Goal: Information Seeking & Learning: Check status

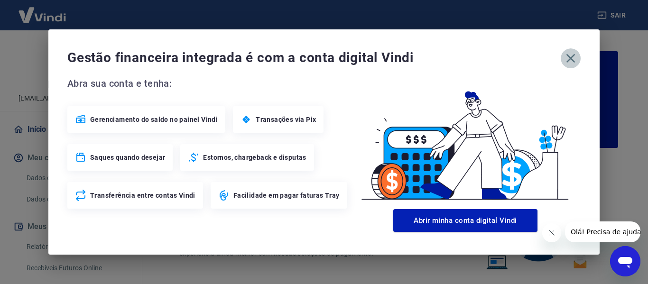
click at [571, 59] on icon "button" at bounding box center [570, 58] width 9 height 9
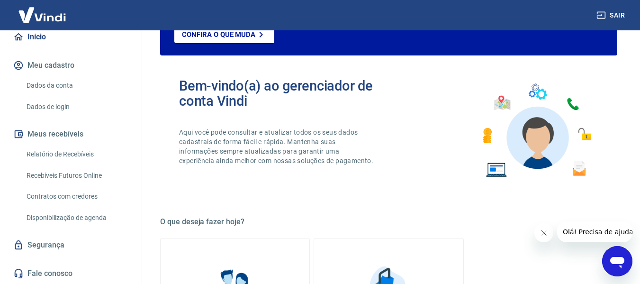
scroll to position [95, 0]
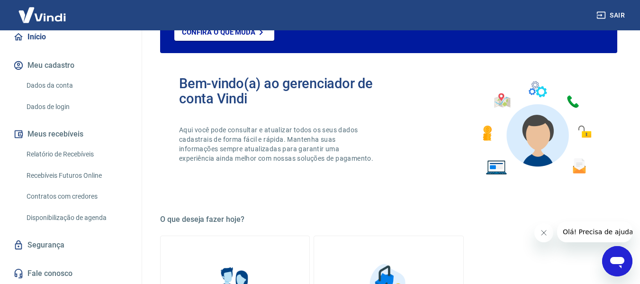
click at [49, 150] on link "Relatório de Recebíveis" at bounding box center [77, 154] width 108 height 19
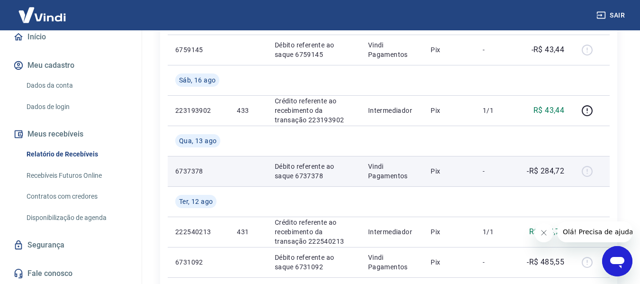
scroll to position [332, 0]
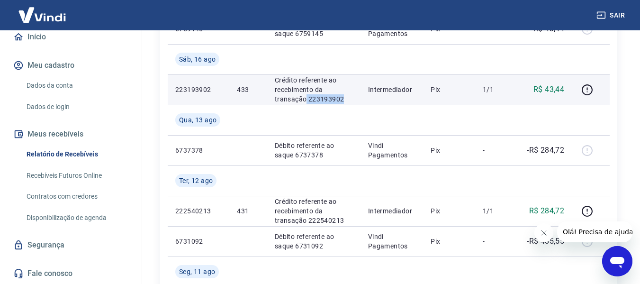
drag, startPoint x: 342, startPoint y: 99, endPoint x: 306, endPoint y: 100, distance: 36.0
click at [306, 100] on p "Crédito referente ao recebimento da transação 223193902" at bounding box center [314, 89] width 78 height 28
click at [339, 102] on p "Crédito referente ao recebimento da transação 223193902" at bounding box center [314, 89] width 78 height 28
drag, startPoint x: 342, startPoint y: 101, endPoint x: 309, endPoint y: 99, distance: 32.8
click at [309, 99] on p "Crédito referente ao recebimento da transação 223193902" at bounding box center [314, 89] width 78 height 28
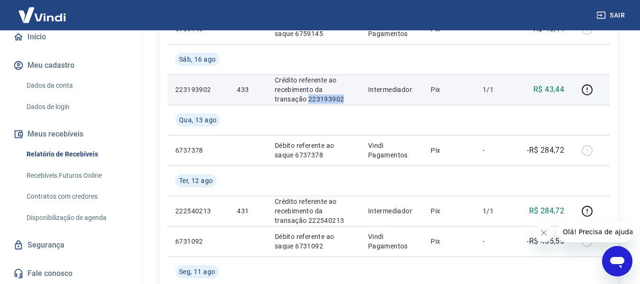
copy p "223193902"
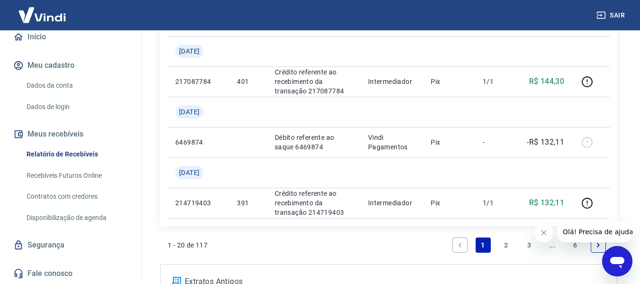
scroll to position [1185, 0]
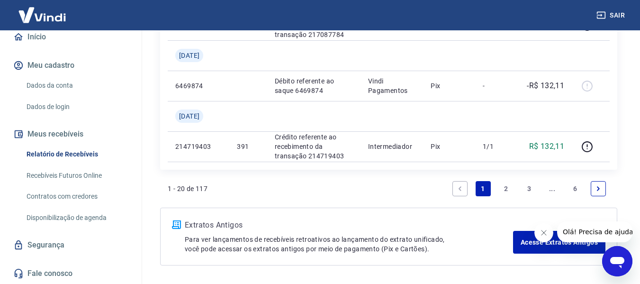
click at [502, 193] on link "2" at bounding box center [506, 188] width 15 height 15
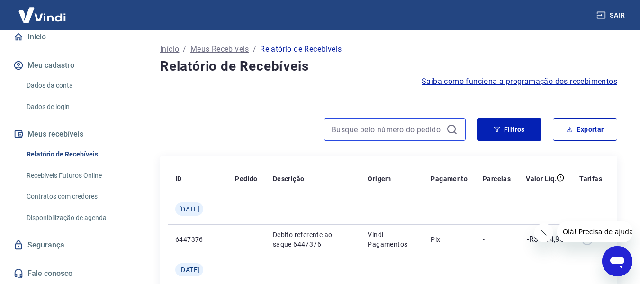
click at [405, 135] on input at bounding box center [387, 129] width 111 height 14
paste input "223193902"
click at [395, 129] on input "223193902" at bounding box center [387, 129] width 111 height 14
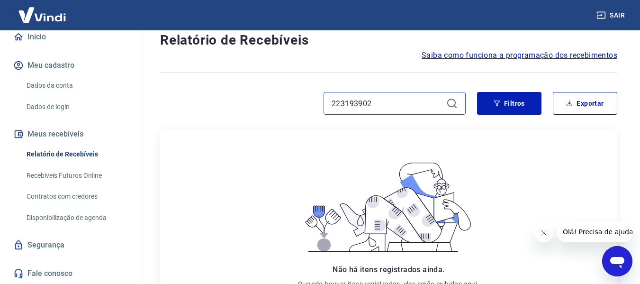
scroll to position [47, 0]
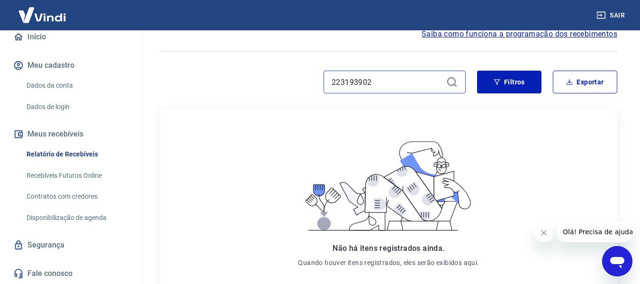
type input "223193902"
click at [448, 88] on div "223193902" at bounding box center [395, 82] width 142 height 23
click at [417, 82] on input "223193902" at bounding box center [387, 82] width 111 height 14
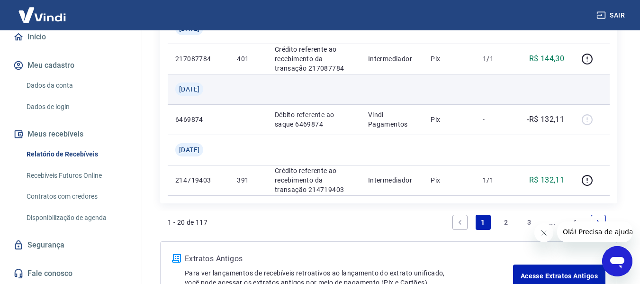
scroll to position [1219, 0]
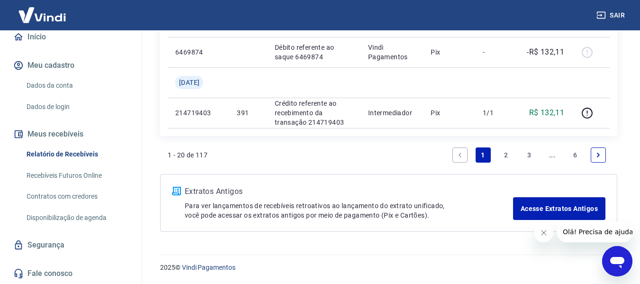
click at [500, 155] on link "2" at bounding box center [506, 154] width 15 height 15
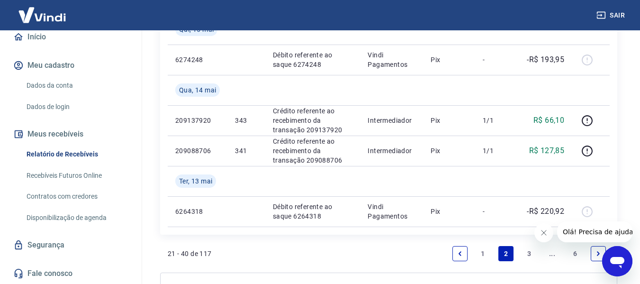
scroll to position [1158, 0]
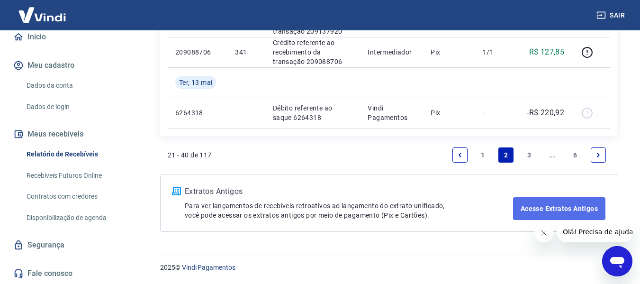
click at [517, 205] on link "Acesse Extratos Antigos" at bounding box center [559, 208] width 92 height 23
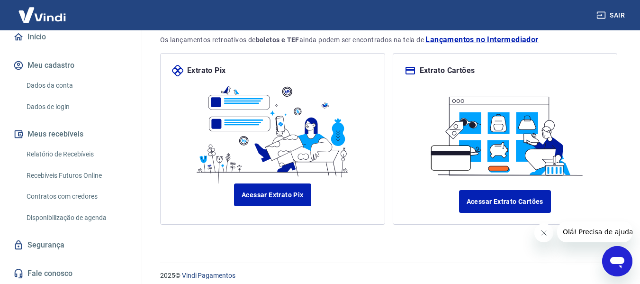
scroll to position [110, 0]
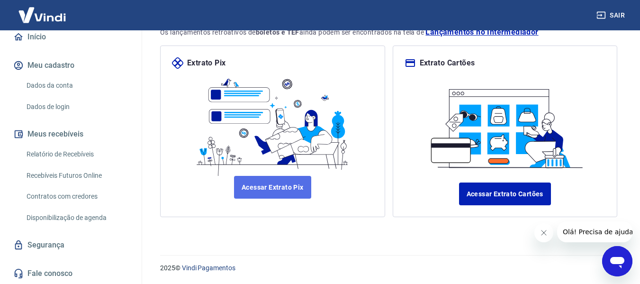
click at [307, 184] on link "Acessar Extrato Pix" at bounding box center [272, 187] width 77 height 23
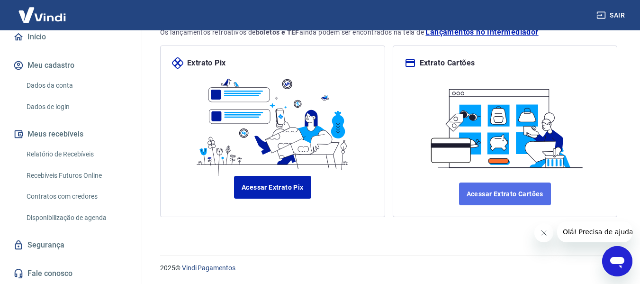
click at [493, 185] on link "Acessar Extrato Cartões" at bounding box center [505, 194] width 92 height 23
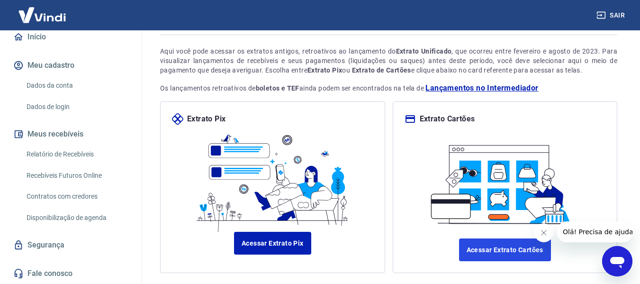
scroll to position [0, 0]
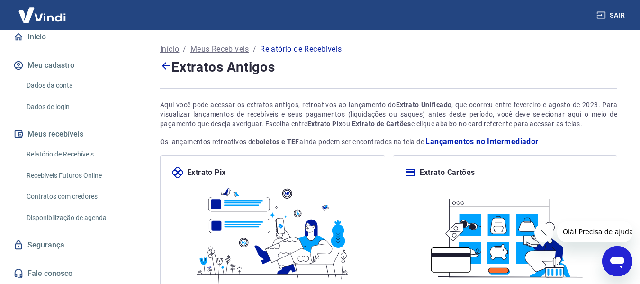
click at [244, 48] on p "Meus Recebíveis" at bounding box center [220, 49] width 59 height 11
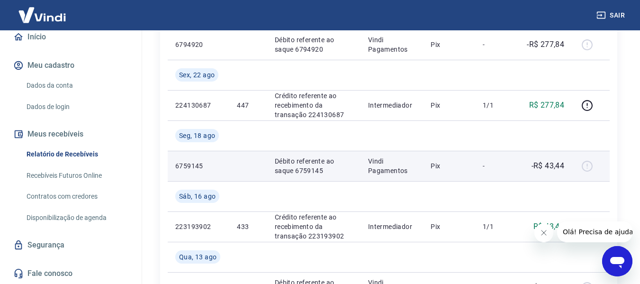
scroll to position [237, 0]
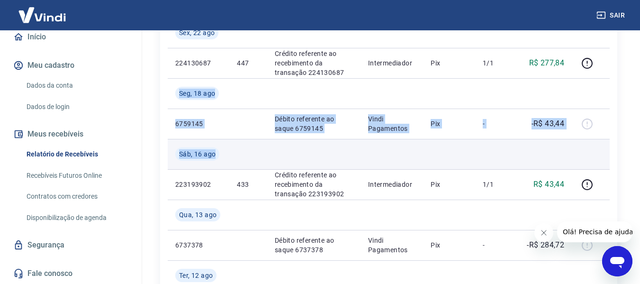
drag, startPoint x: 180, startPoint y: 89, endPoint x: 491, endPoint y: 145, distance: 316.0
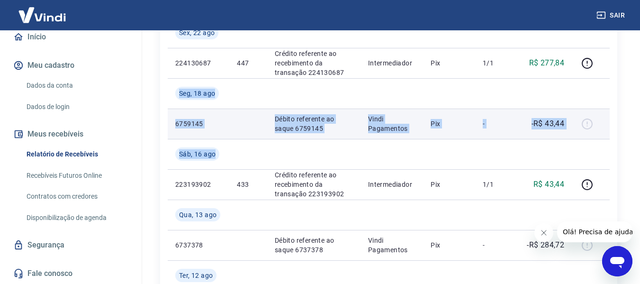
click at [300, 128] on p "Débito referente ao saque 6759145" at bounding box center [314, 123] width 78 height 19
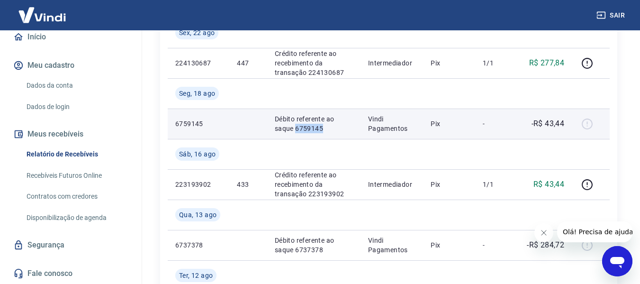
drag, startPoint x: 274, startPoint y: 128, endPoint x: 303, endPoint y: 129, distance: 29.9
click at [303, 129] on td "Débito referente ao saque 6759145" at bounding box center [313, 124] width 93 height 30
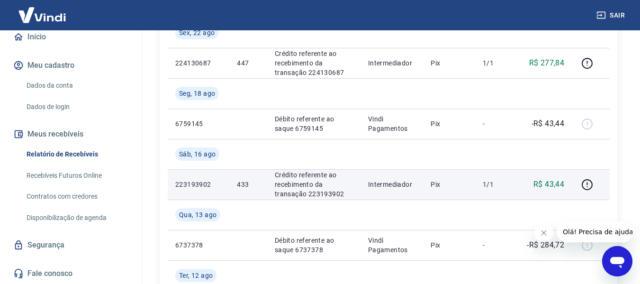
click at [312, 193] on p "Crédito referente ao recebimento da transação 223193902" at bounding box center [314, 184] width 78 height 28
drag, startPoint x: 309, startPoint y: 192, endPoint x: 342, endPoint y: 192, distance: 32.7
click at [342, 192] on p "Crédito referente ao recebimento da transação 223193902" at bounding box center [314, 184] width 78 height 28
copy p "223193902"
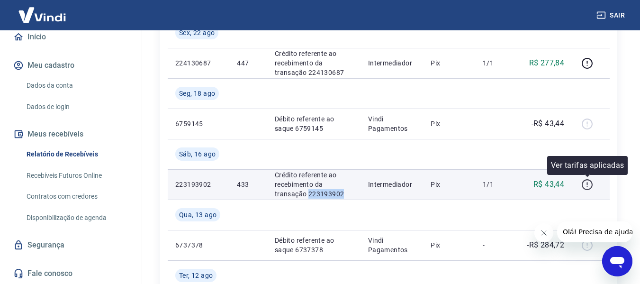
click at [590, 183] on icon "button" at bounding box center [588, 185] width 12 height 12
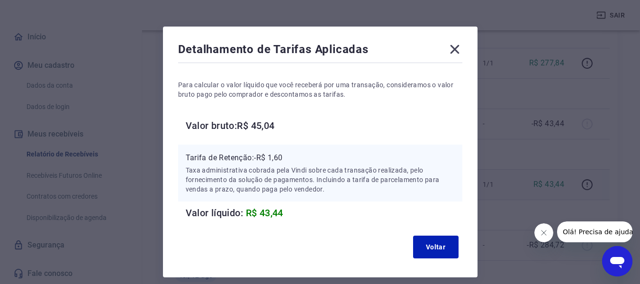
scroll to position [47, 0]
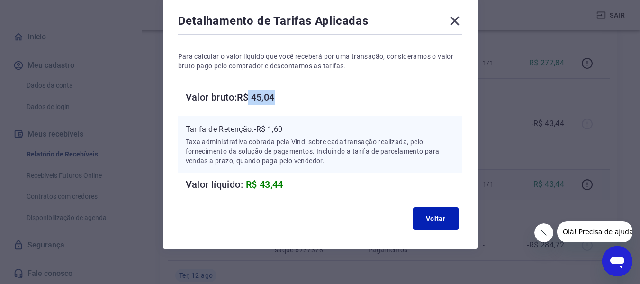
drag, startPoint x: 249, startPoint y: 92, endPoint x: 289, endPoint y: 99, distance: 40.5
click at [289, 99] on h6 "Valor bruto: R$ 45,04" at bounding box center [324, 97] width 277 height 15
drag, startPoint x: 253, startPoint y: 129, endPoint x: 289, endPoint y: 128, distance: 35.6
click at [289, 128] on p "Tarifa de Retenção: -R$ 1,60" at bounding box center [320, 129] width 269 height 11
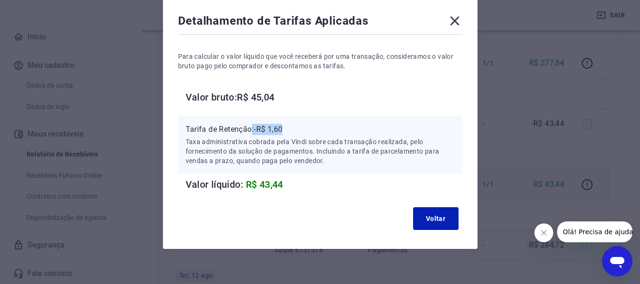
click at [289, 128] on p "Tarifa de Retenção: -R$ 1,60" at bounding box center [320, 129] width 269 height 11
click at [424, 213] on button "Voltar" at bounding box center [436, 218] width 46 height 23
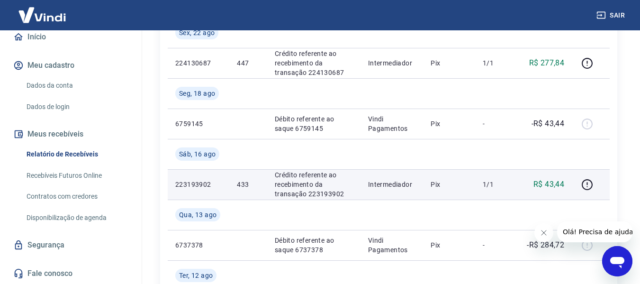
click at [620, 255] on icon "Abrir janela de mensagens" at bounding box center [617, 261] width 17 height 17
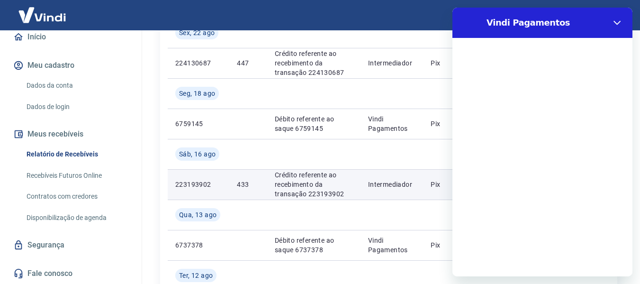
scroll to position [0, 0]
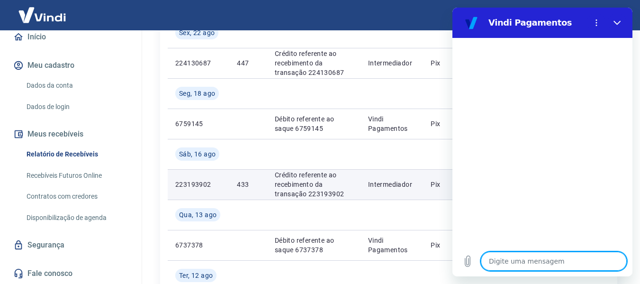
type textarea "O"
type textarea "x"
type textarea "Ol"
type textarea "x"
type textarea "Olá"
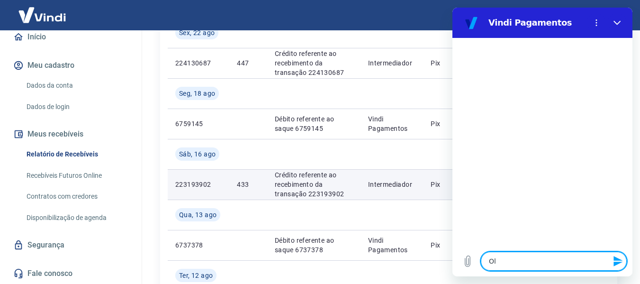
type textarea "x"
type textarea "Olá"
type textarea "x"
type textarea "Olá V"
type textarea "x"
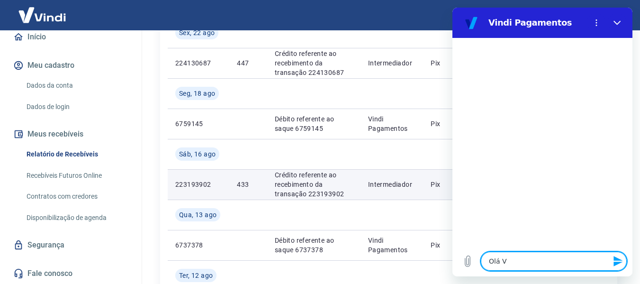
type textarea "Olá"
type textarea "x"
type textarea "Olá"
type textarea "x"
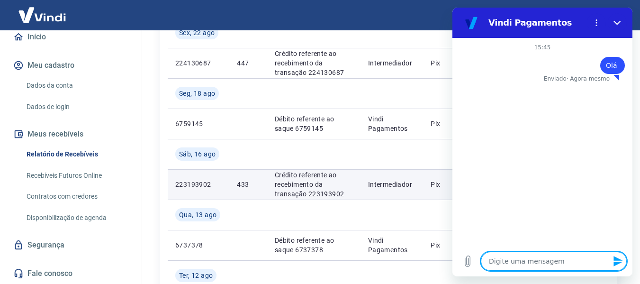
type textarea "B"
type textarea "x"
type textarea "Bo"
type textarea "x"
type textarea "Boa"
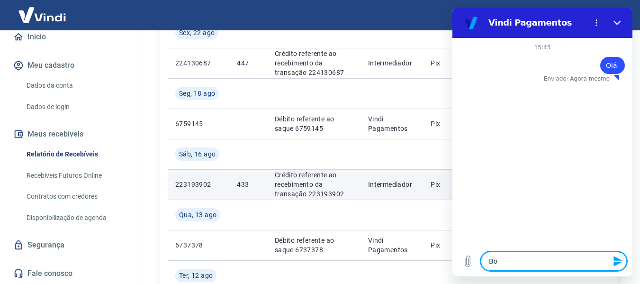
type textarea "x"
type textarea "Boa"
type textarea "x"
type textarea "Boa t"
type textarea "x"
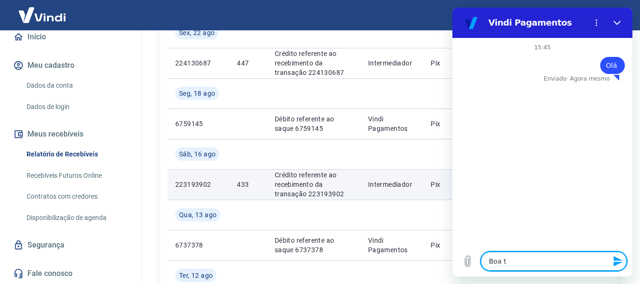
type textarea "Boa ta"
type textarea "x"
type textarea "Boa tar"
type textarea "x"
type textarea "Boa tard"
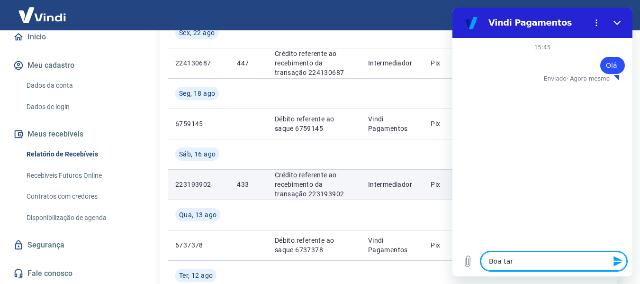
type textarea "x"
type textarea "Boa tarde"
type textarea "x"
type textarea "E"
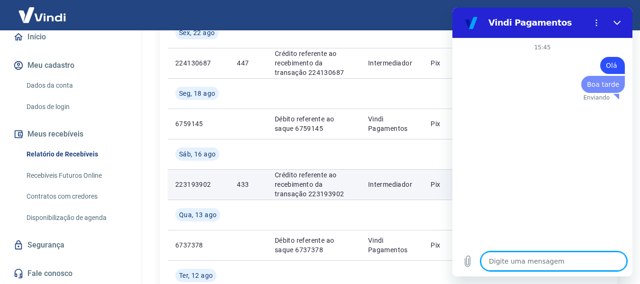
type textarea "x"
type textarea "Es"
type textarea "x"
type textarea "Est"
type textarea "x"
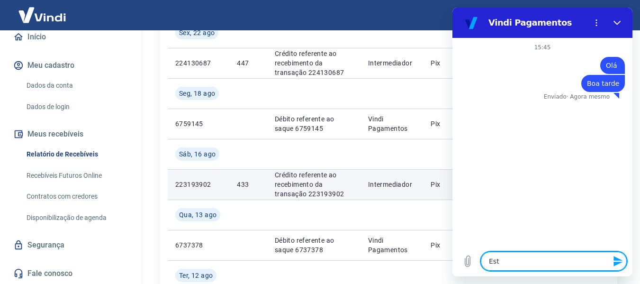
type textarea "Esto"
type textarea "x"
type textarea "Estou"
type textarea "x"
type textarea "Estou"
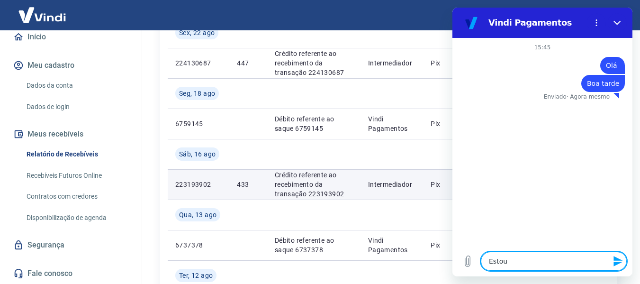
type textarea "x"
type textarea "Estou p"
type textarea "x"
type textarea "Estou pr"
type textarea "x"
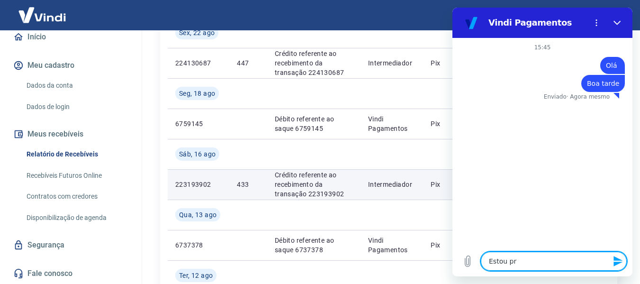
type textarea "Estou pre"
type textarea "x"
type textarea "Estou prec"
type textarea "x"
type textarea "Estou preci"
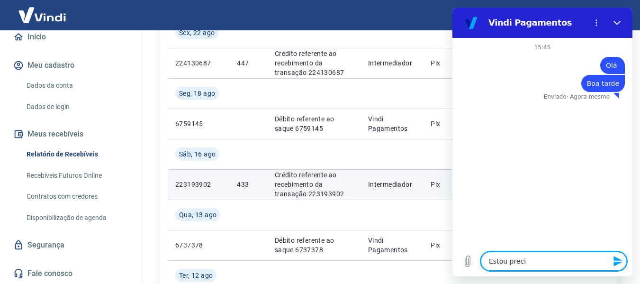
type textarea "x"
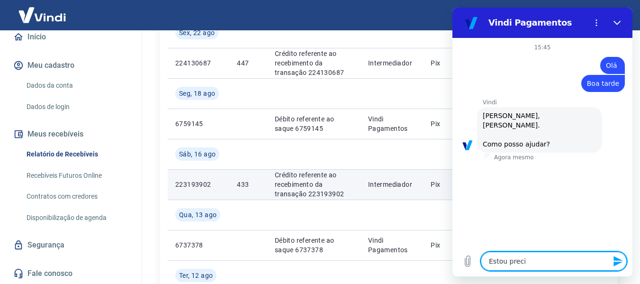
type textarea "Estou precis"
type textarea "x"
type textarea "Estou precisa"
type textarea "x"
type textarea "Estou precisan"
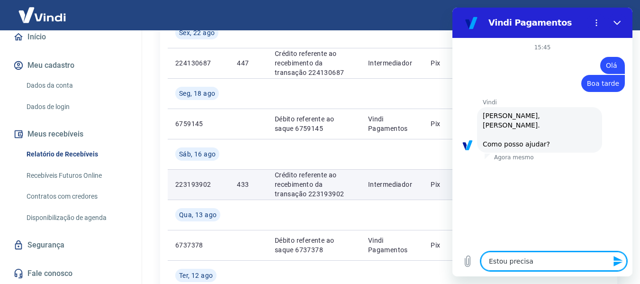
type textarea "x"
type textarea "Estou precisand"
type textarea "x"
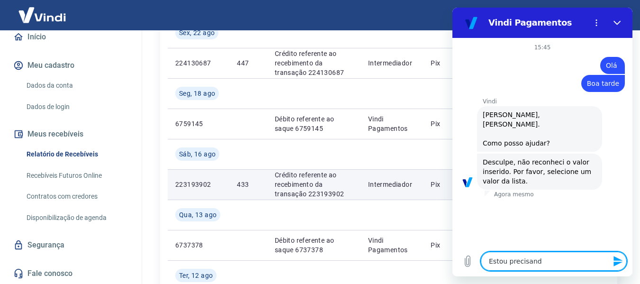
type textarea "Estou precisando"
type textarea "x"
type textarea "Estou precisando"
type textarea "x"
type textarea "Estou precisando d"
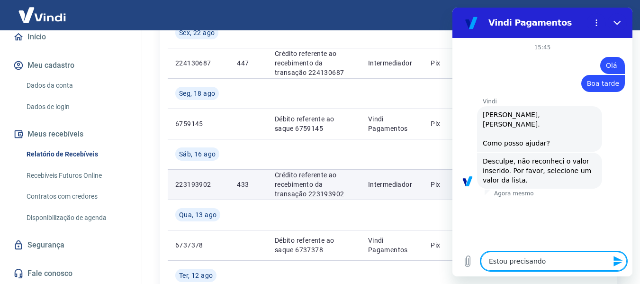
type textarea "x"
type textarea "Estou precisando de"
type textarea "x"
type textarea "Estou precisando de"
type textarea "x"
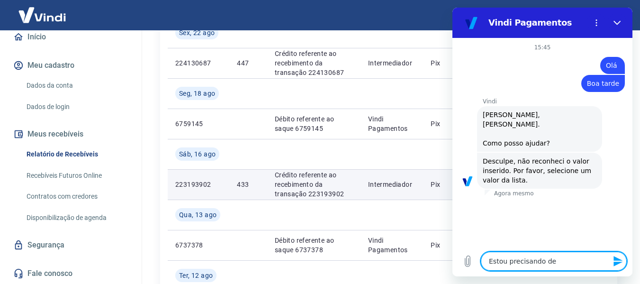
type textarea "Estou precisando de u"
type textarea "x"
type textarea "Estou precisando de um"
type textarea "x"
type textarea "Estou precisando de uma"
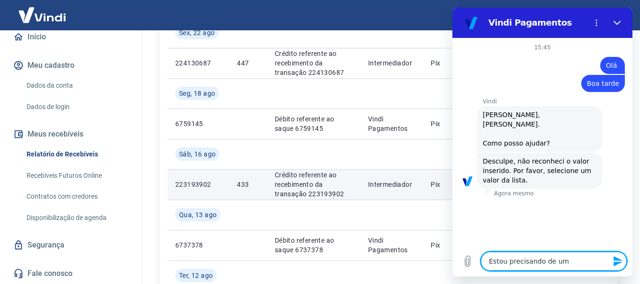
type textarea "x"
type textarea "Estou precisando de uma"
type textarea "x"
type textarea "Estou precisando de uma a"
type textarea "x"
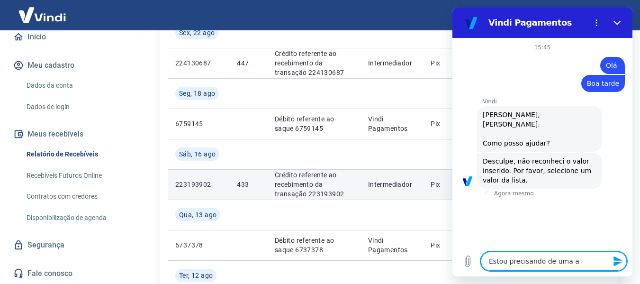
type textarea "Estou precisando de uma as"
type textarea "x"
type textarea "Estou precisando de uma ass"
type textarea "x"
type textarea "Estou precisando de uma assi"
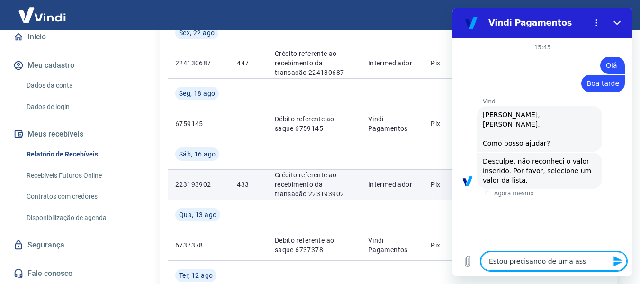
type textarea "x"
type textarea "Estou precisando de uma assis"
type textarea "x"
type textarea "Estou precisando de uma assist"
type textarea "x"
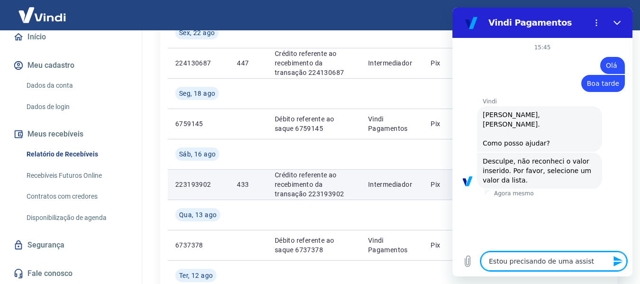
type textarea "Estou precisando de uma assistê"
type textarea "x"
type textarea "Estou precisando de uma assistên"
type textarea "x"
type textarea "Estou precisando de uma assistênc"
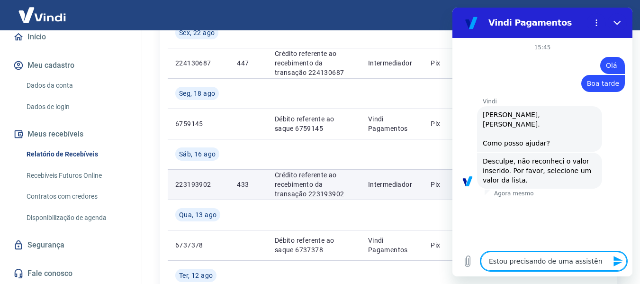
type textarea "x"
type textarea "Estou precisando de uma assistênci"
type textarea "x"
type textarea "Estou precisando de uma assistência"
type textarea "x"
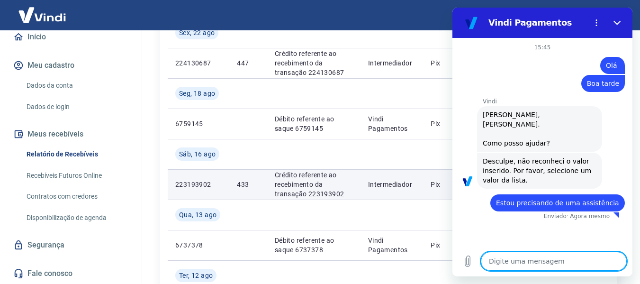
type textarea "x"
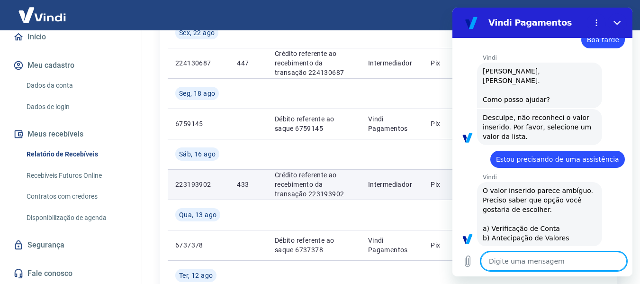
scroll to position [46, 0]
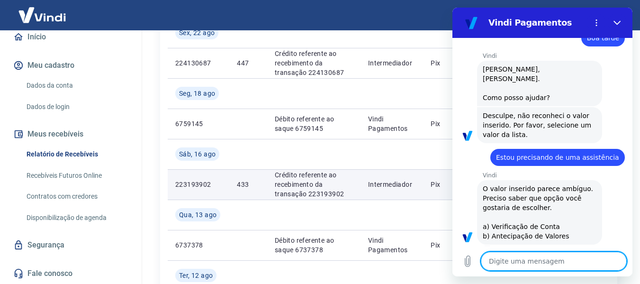
type textarea "223193902"
type textarea "x"
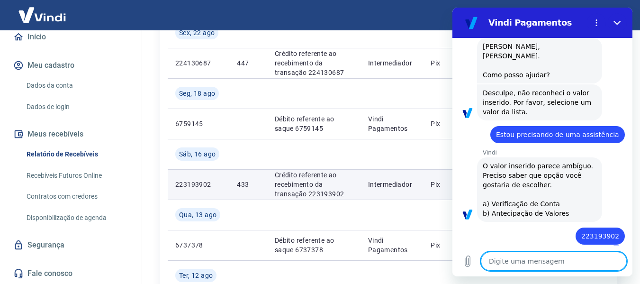
type textarea "x"
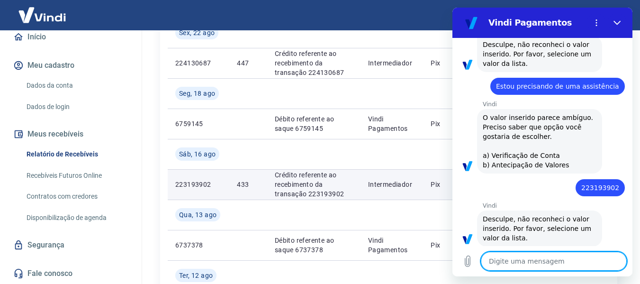
scroll to position [119, 0]
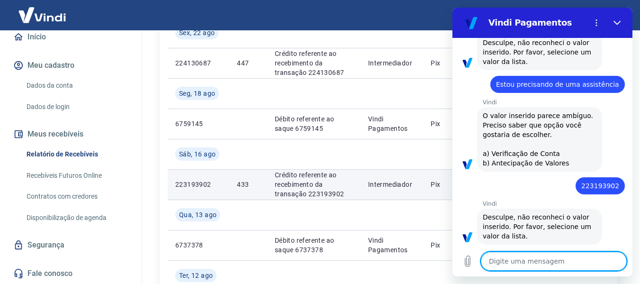
type textarea "F"
type textarea "x"
type textarea "Fa"
type textarea "x"
type textarea "Fal"
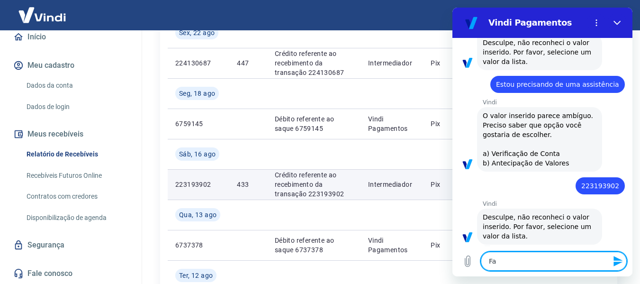
type textarea "x"
type textarea "Fala"
type textarea "x"
type textarea "Falar"
type textarea "x"
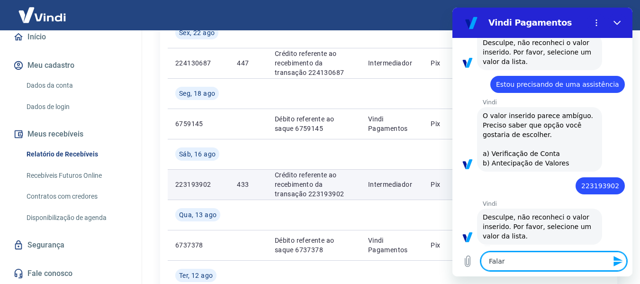
type textarea "Falar"
type textarea "x"
type textarea "Falar c"
type textarea "x"
type textarea "Falar co"
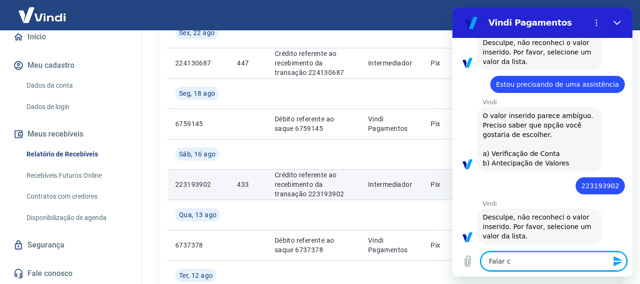
type textarea "x"
type textarea "Falar com"
type textarea "x"
type textarea "Falar com"
type textarea "x"
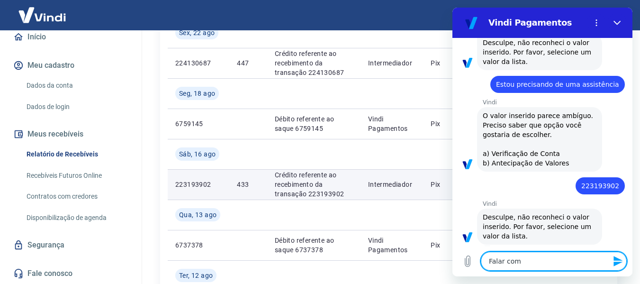
type textarea "Falar com a"
type textarea "x"
type textarea "Falar com at"
type textarea "x"
type textarea "Falar com ate"
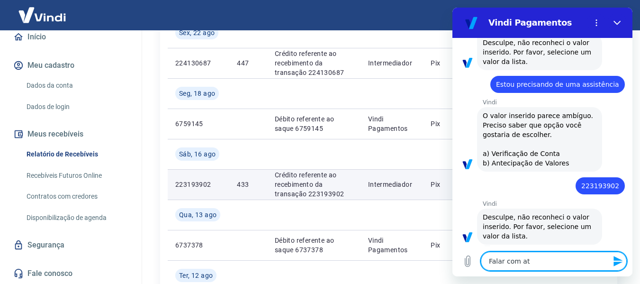
type textarea "x"
type textarea "Falar com [GEOGRAPHIC_DATA]"
type textarea "x"
type textarea "Falar com atend"
type textarea "x"
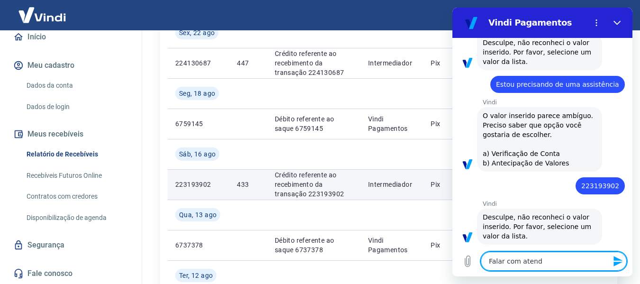
type textarea "Falar com atende"
type textarea "x"
type textarea "Falar com atenden"
type textarea "x"
type textarea "Falar com atendent"
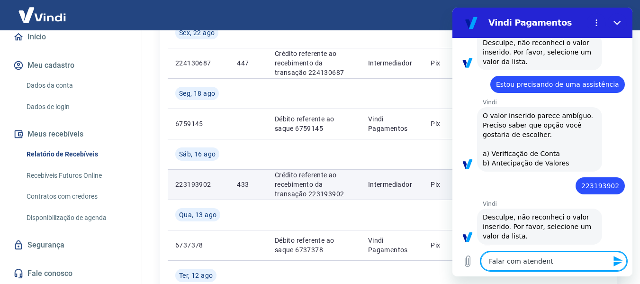
type textarea "x"
type textarea "Falar com atendente"
type textarea "x"
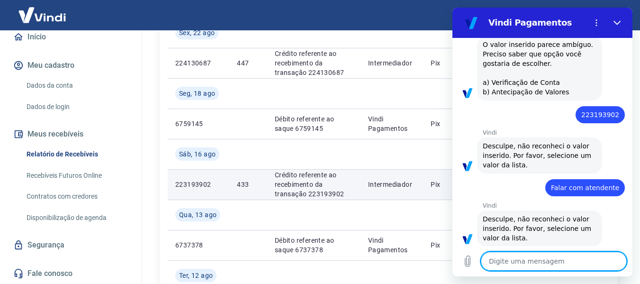
scroll to position [192, 0]
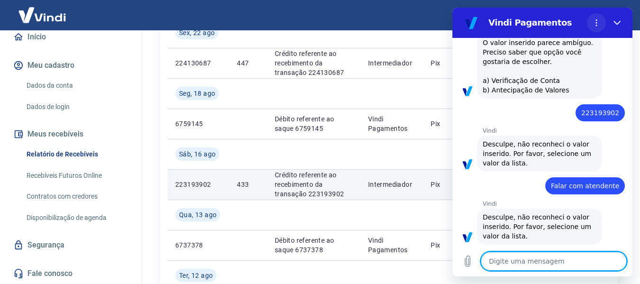
click at [602, 23] on button "Menu de opções" at bounding box center [596, 22] width 19 height 19
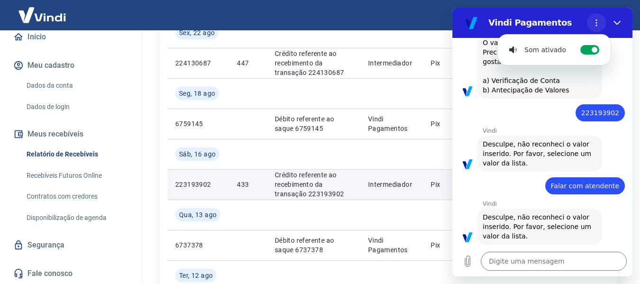
click at [602, 23] on button "Menu de opções" at bounding box center [596, 22] width 19 height 19
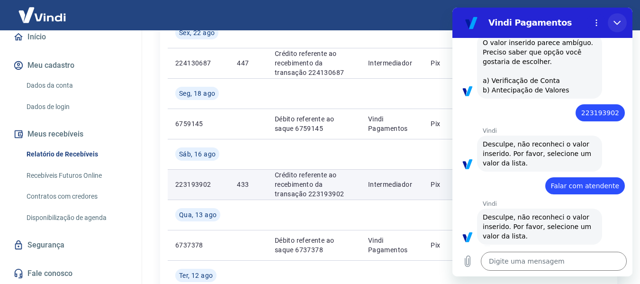
click at [624, 22] on button "Fechar" at bounding box center [617, 22] width 19 height 19
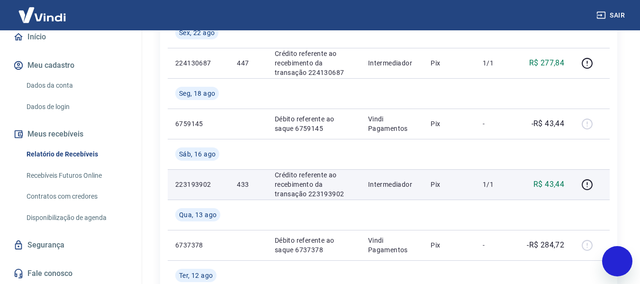
type textarea "x"
click at [53, 272] on link "Fale conosco" at bounding box center [70, 273] width 119 height 21
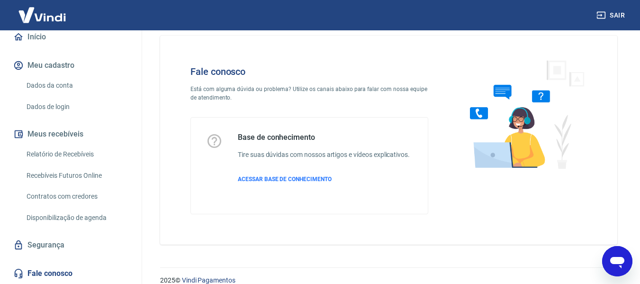
scroll to position [27, 0]
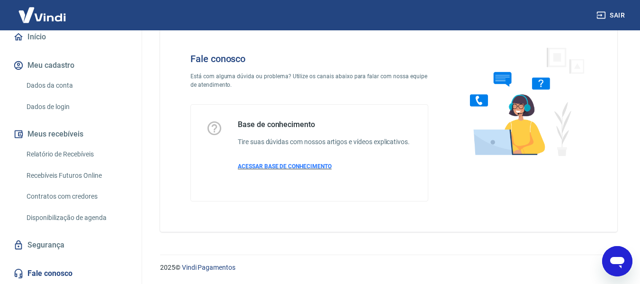
click at [307, 169] on span "ACESSAR BASE DE CONHECIMENTO" at bounding box center [285, 166] width 94 height 7
click at [79, 154] on link "Relatório de Recebíveis" at bounding box center [77, 154] width 108 height 19
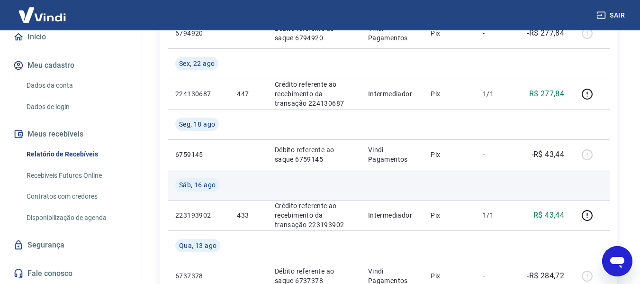
scroll to position [190, 0]
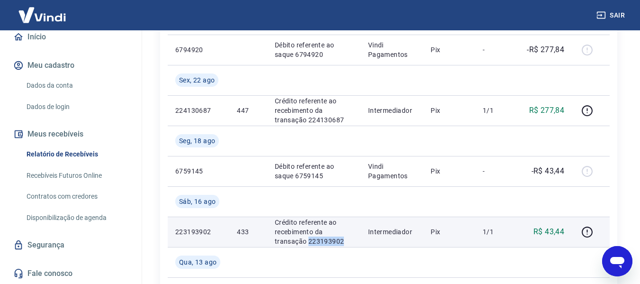
drag, startPoint x: 342, startPoint y: 239, endPoint x: 307, endPoint y: 240, distance: 35.1
click at [307, 240] on p "Crédito referente ao recebimento da transação 223193902" at bounding box center [314, 232] width 78 height 28
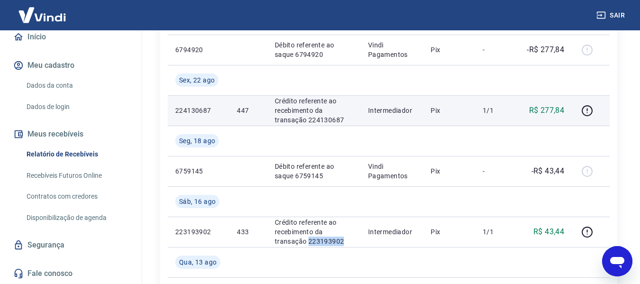
copy p "223193902"
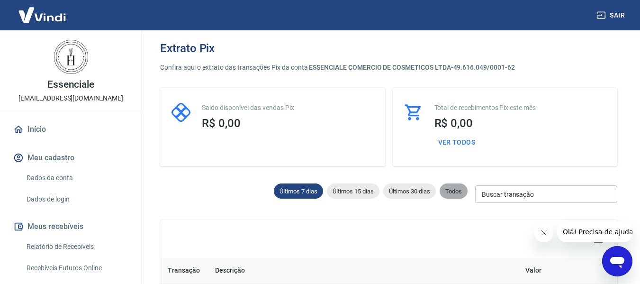
click at [453, 194] on span "Todos" at bounding box center [454, 191] width 28 height 7
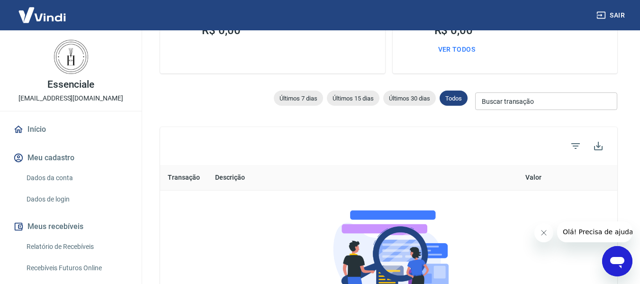
scroll to position [190, 0]
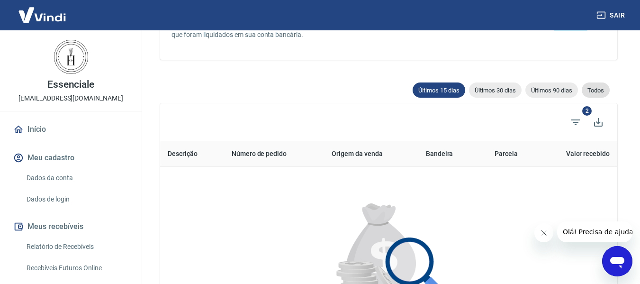
click at [600, 93] on span "Todos" at bounding box center [596, 90] width 28 height 7
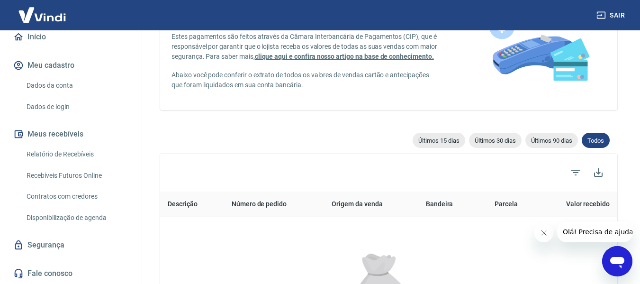
scroll to position [95, 0]
